Goal: Transaction & Acquisition: Purchase product/service

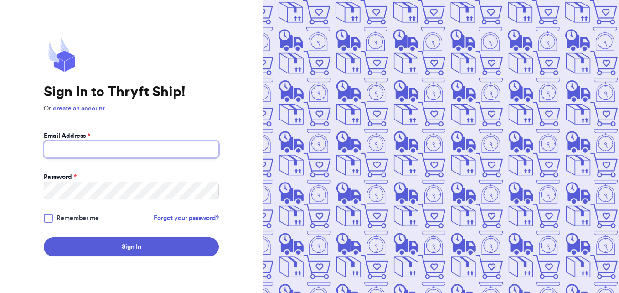
click at [172, 150] on input "Email Address *" at bounding box center [131, 148] width 175 height 17
type input "[EMAIL_ADDRESS][DOMAIN_NAME]"
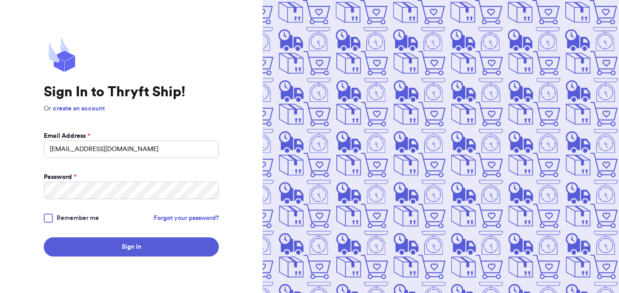
click at [51, 217] on div at bounding box center [48, 217] width 9 height 9
click at [0, 0] on input "Remember me" at bounding box center [0, 0] width 0 height 0
click at [44, 237] on button "Sign In" at bounding box center [131, 246] width 175 height 19
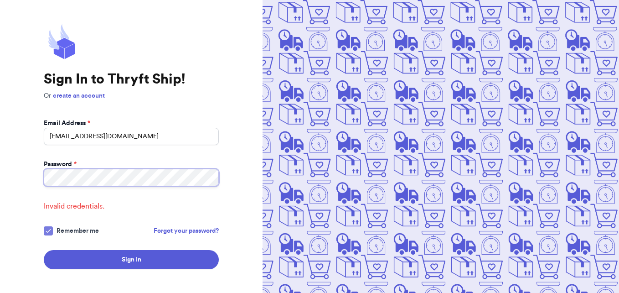
click at [44, 250] on button "Sign In" at bounding box center [131, 259] width 175 height 19
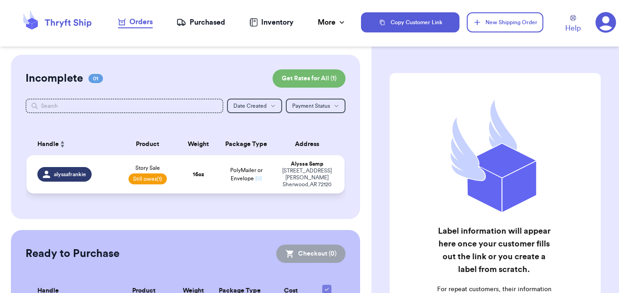
click at [179, 170] on td "16 oz" at bounding box center [198, 174] width 38 height 38
select select "unpaid"
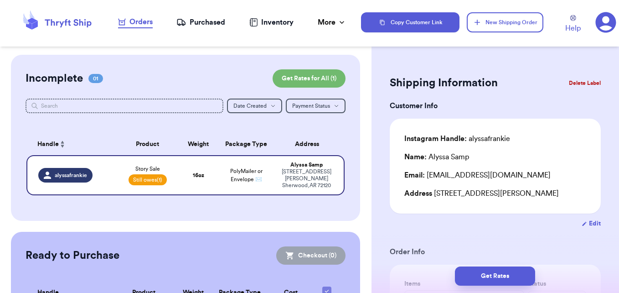
click at [586, 228] on button "Edit" at bounding box center [590, 223] width 19 height 9
select select "AR"
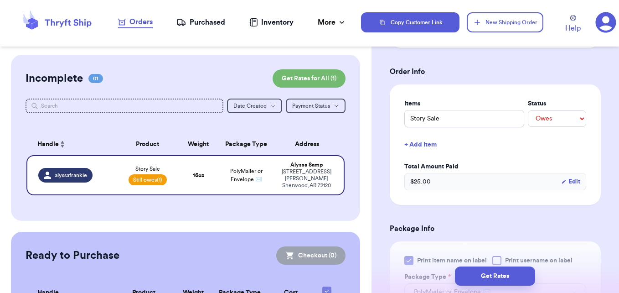
scroll to position [329, 0]
click at [570, 124] on select "-- Paid Owes" at bounding box center [557, 118] width 58 height 16
select select "paid"
click at [528, 110] on select "-- Paid Owes" at bounding box center [557, 118] width 58 height 16
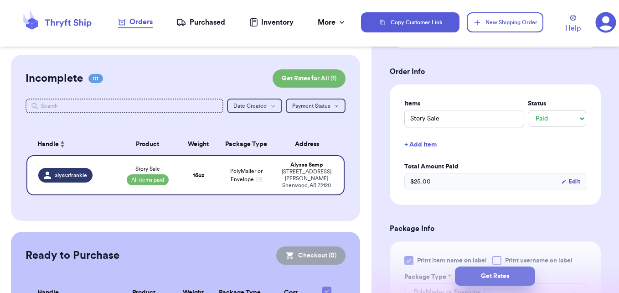
click at [514, 278] on button "Get Rates" at bounding box center [495, 275] width 80 height 19
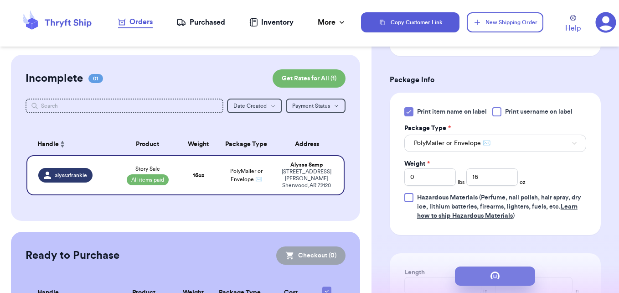
scroll to position [0, 0]
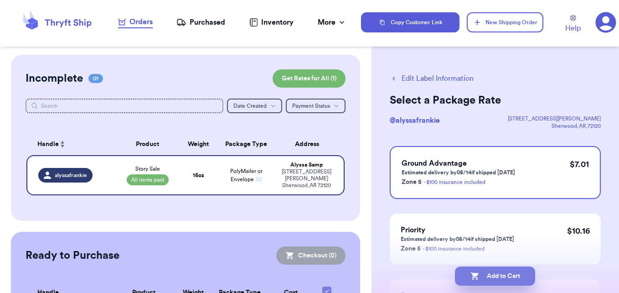
click at [518, 282] on button "Add to Cart" at bounding box center [495, 275] width 80 height 19
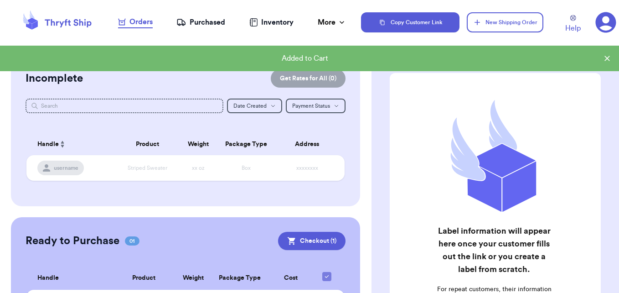
scroll to position [61, 0]
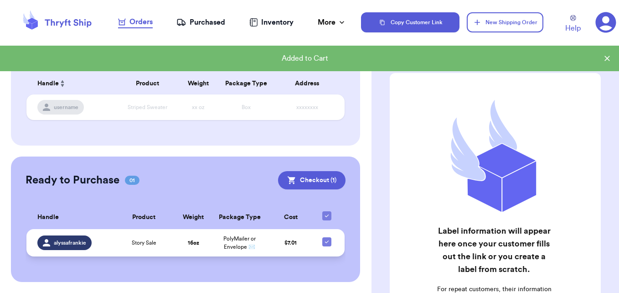
click at [166, 247] on td "Story Sale" at bounding box center [144, 242] width 62 height 27
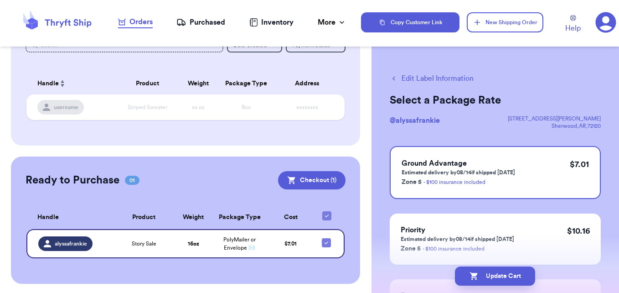
click at [416, 76] on button "Edit Label Information" at bounding box center [432, 78] width 84 height 11
checkbox input "false"
checkbox input "true"
select select "paid"
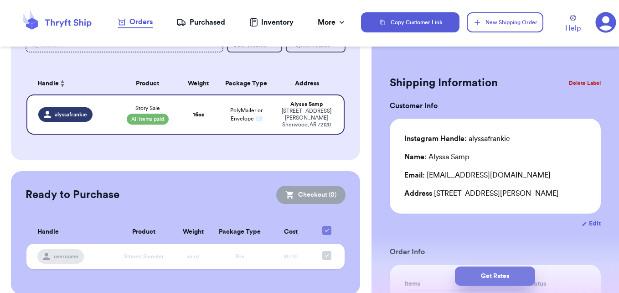
click at [487, 273] on button "Get Rates" at bounding box center [495, 275] width 80 height 19
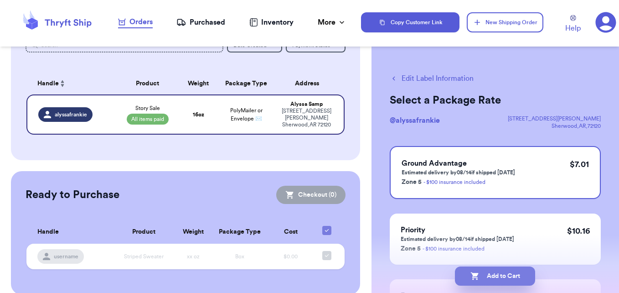
click at [490, 271] on button "Add to Cart" at bounding box center [495, 275] width 80 height 19
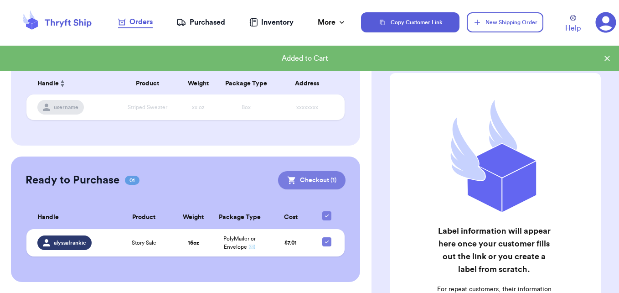
click at [322, 181] on button "Checkout ( 1 )" at bounding box center [311, 180] width 67 height 18
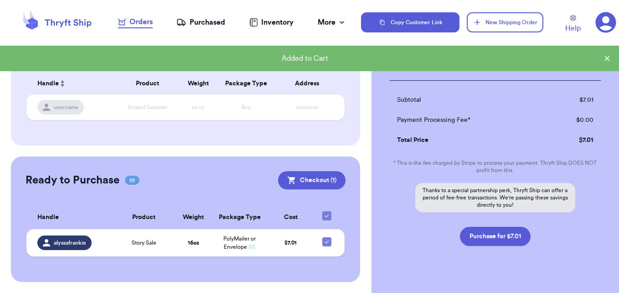
scroll to position [124, 0]
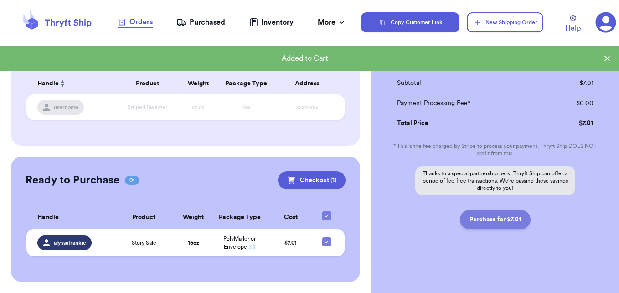
click at [509, 217] on button "Purchase for $7.01" at bounding box center [495, 219] width 71 height 19
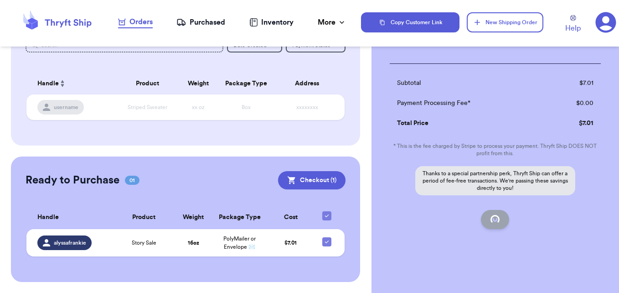
checkbox input "false"
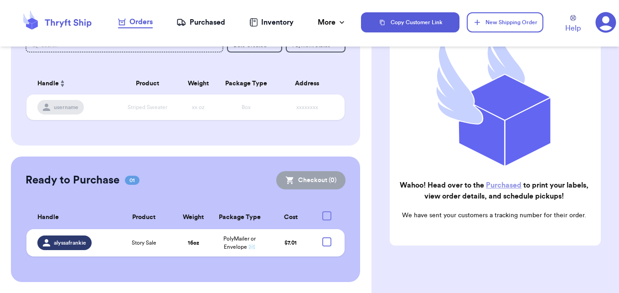
checkbox input "true"
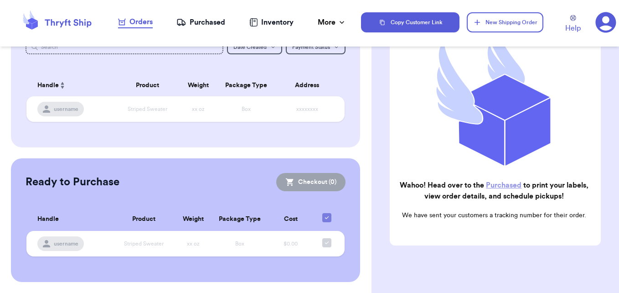
click at [508, 182] on link "Purchased" at bounding box center [504, 184] width 36 height 7
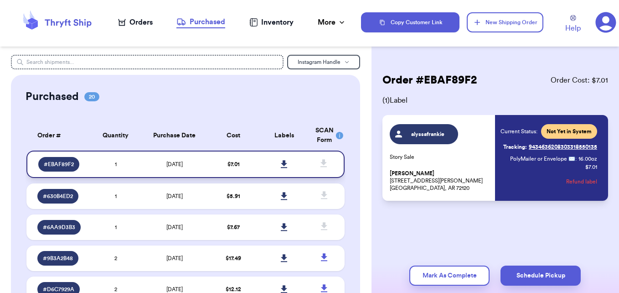
click at [281, 161] on icon at bounding box center [284, 164] width 7 height 8
